Goal: Transaction & Acquisition: Purchase product/service

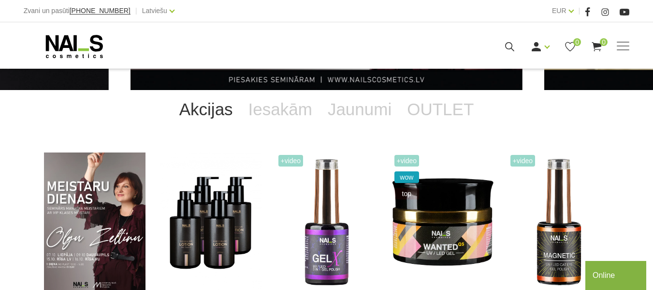
scroll to position [157, 0]
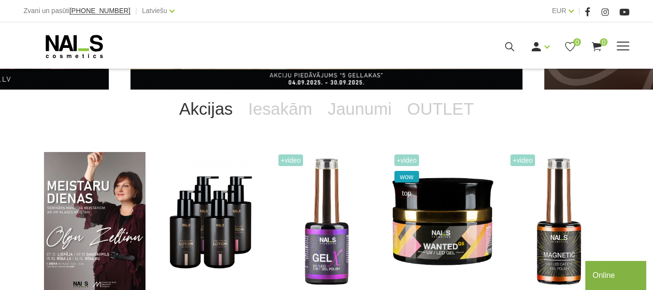
click at [0, 0] on link "Gēlu sistēmas" at bounding box center [0, 0] width 0 height 0
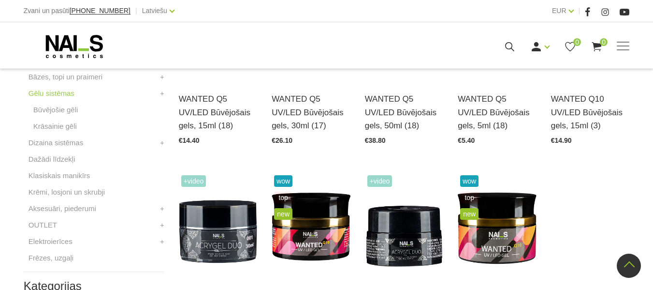
scroll to position [325, 0]
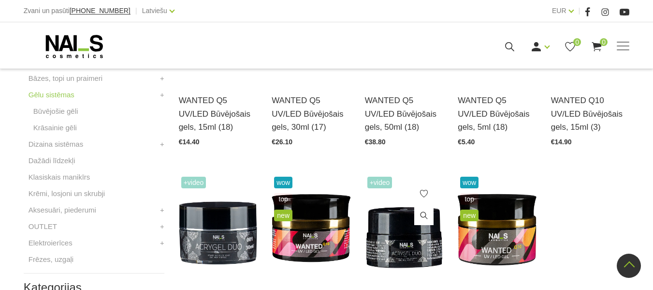
click at [403, 248] on img at bounding box center [404, 228] width 79 height 108
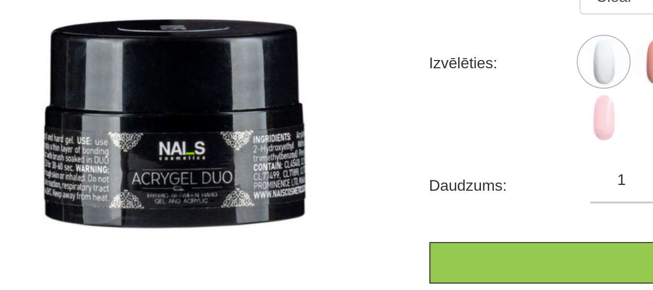
scroll to position [167, 0]
